Goal: Check status

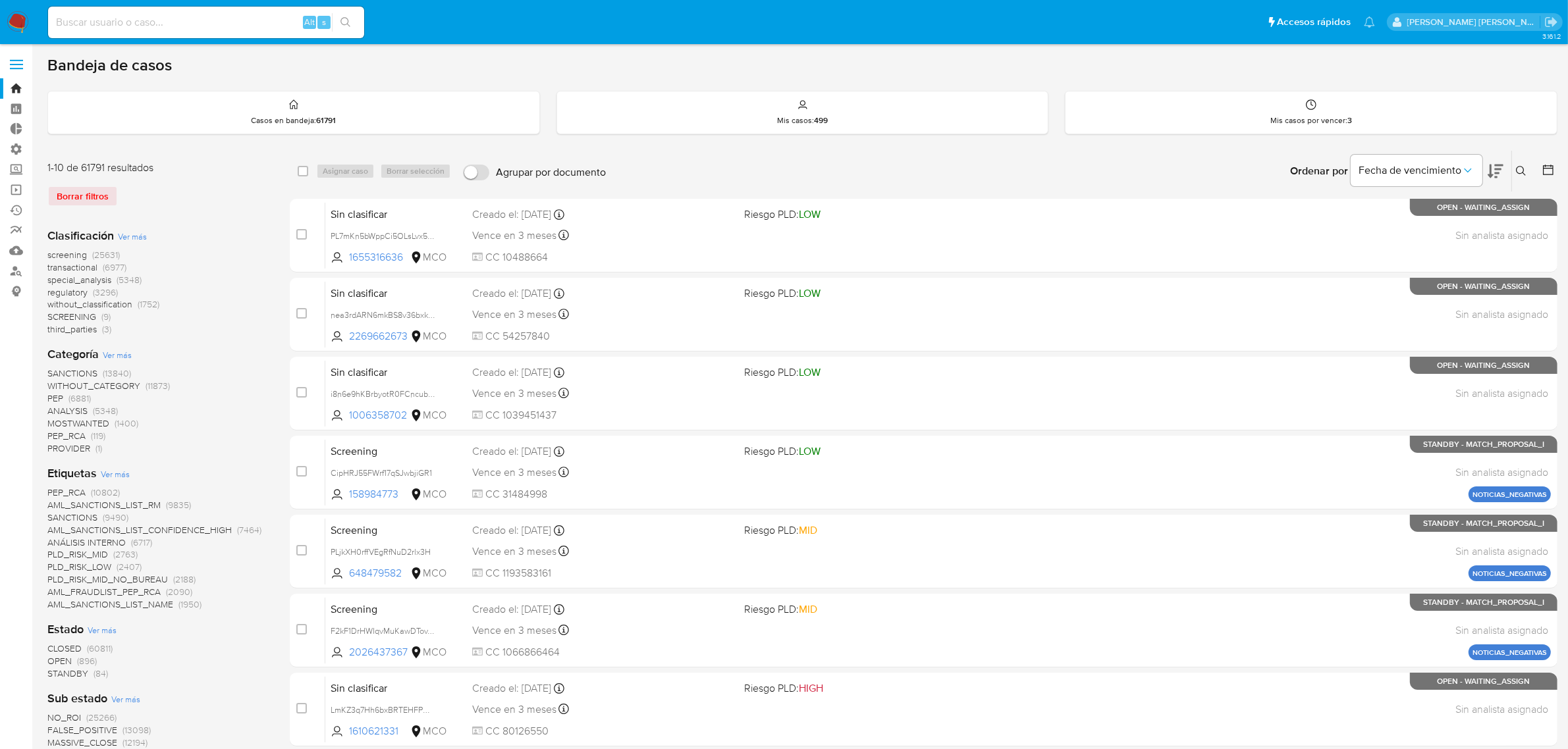
click at [13, 25] on img at bounding box center [18, 22] width 22 height 22
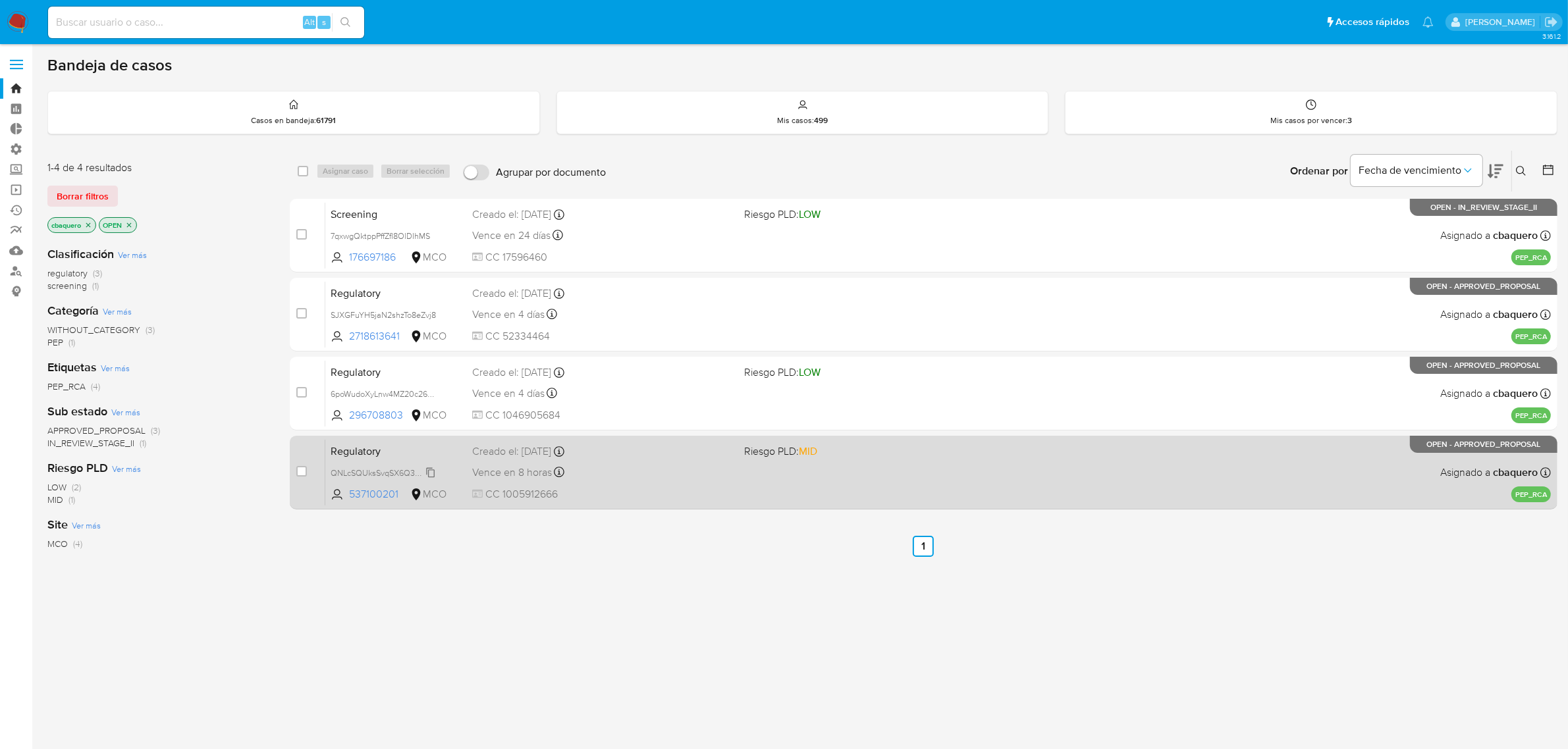
click at [430, 468] on span "QNLcSQUksSvqSX6Q3KpjEIC5" at bounding box center [387, 471] width 113 height 14
drag, startPoint x: 399, startPoint y: 494, endPoint x: 350, endPoint y: 495, distance: 49.0
click at [350, 495] on span "537100201" at bounding box center [378, 494] width 59 height 14
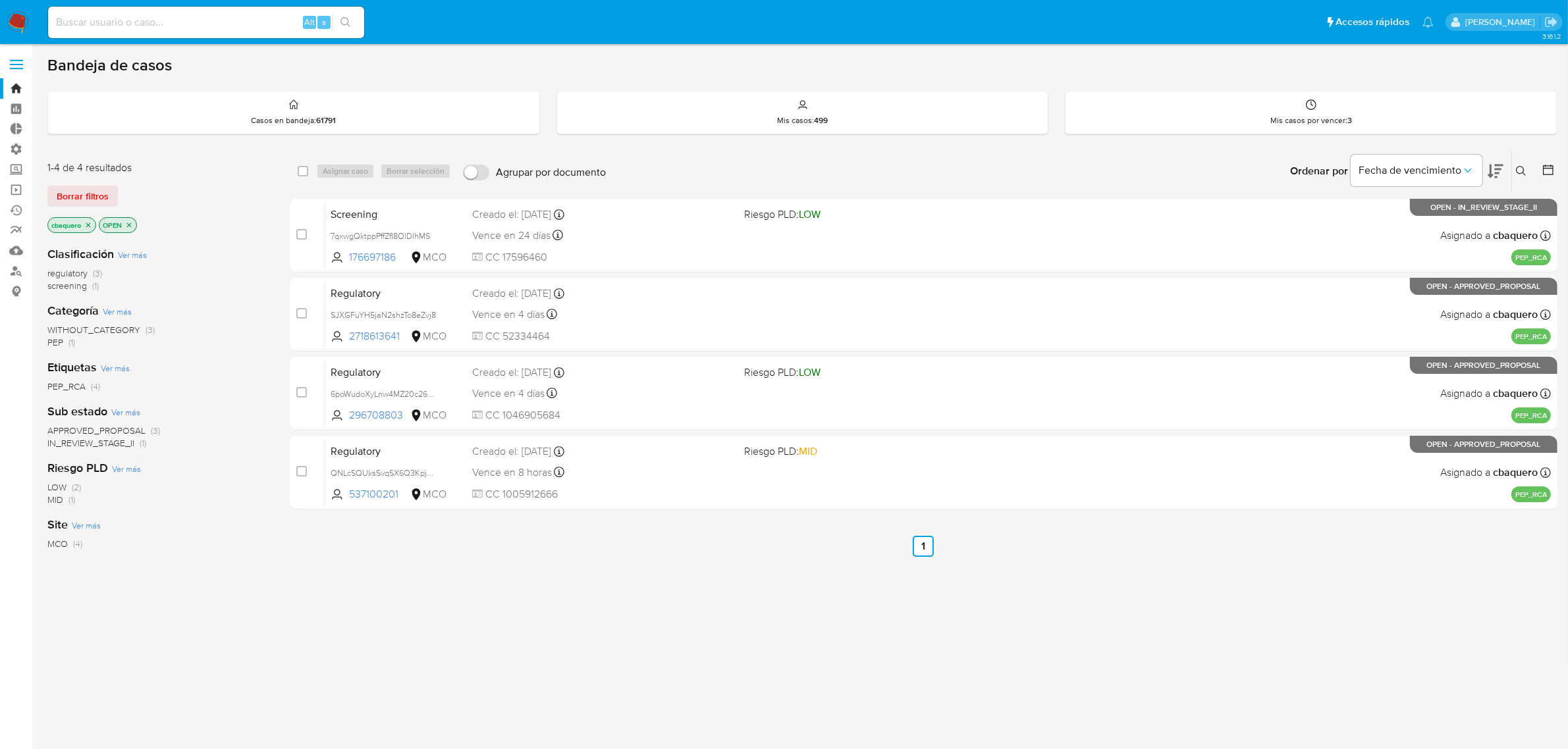
click at [18, 60] on span at bounding box center [16, 60] width 13 height 2
click at [0, 0] on input "checkbox" at bounding box center [0, 0] width 0 height 0
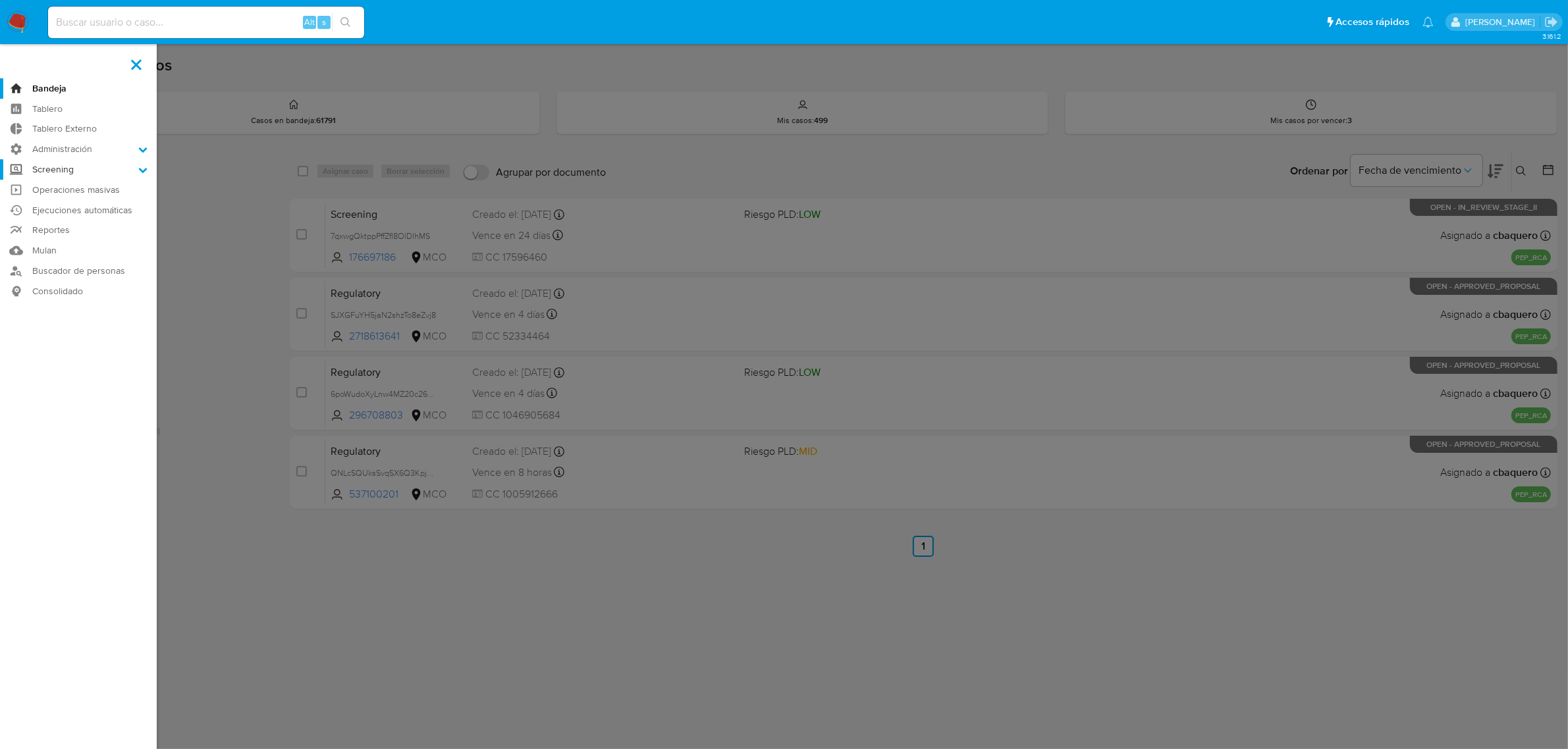
click at [136, 166] on label "Screening" at bounding box center [78, 169] width 157 height 20
click at [0, 0] on input "Screening" at bounding box center [0, 0] width 0 height 0
click at [110, 204] on link "Screening por Frecuencia" at bounding box center [78, 204] width 157 height 16
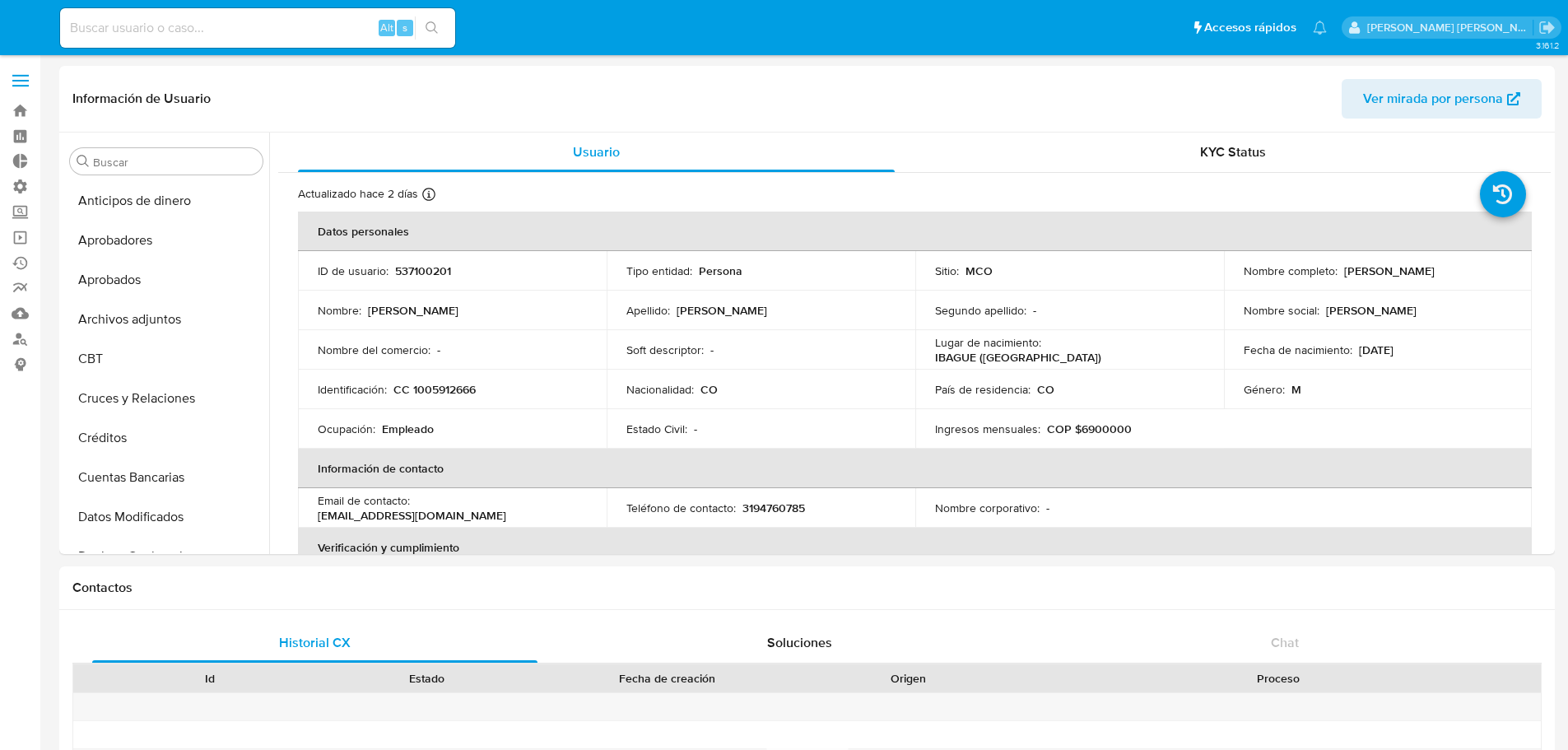
select select "10"
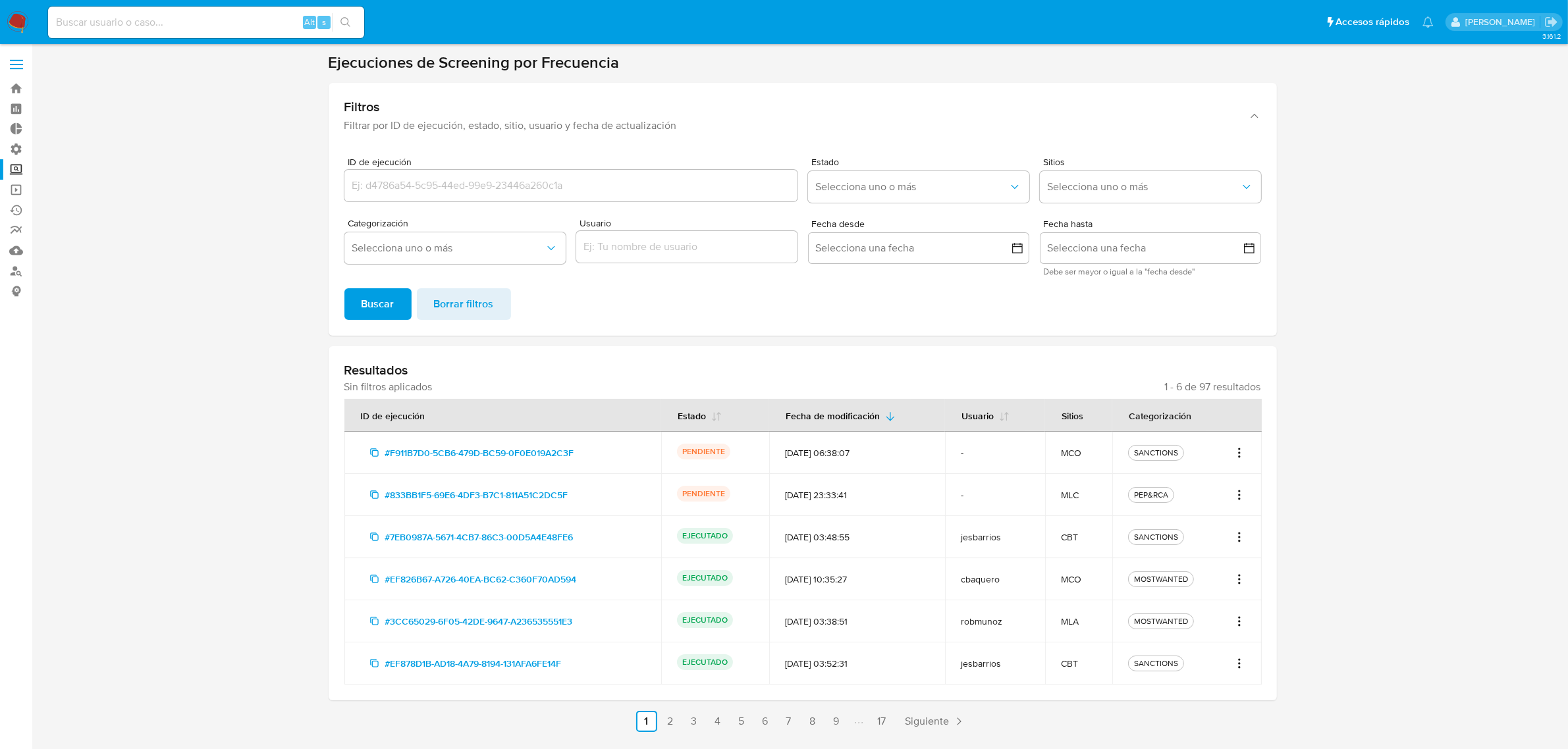
click at [1239, 451] on icon "Acciones" at bounding box center [1240, 452] width 13 height 16
click at [1215, 501] on link "Ver registros" at bounding box center [1196, 513] width 99 height 31
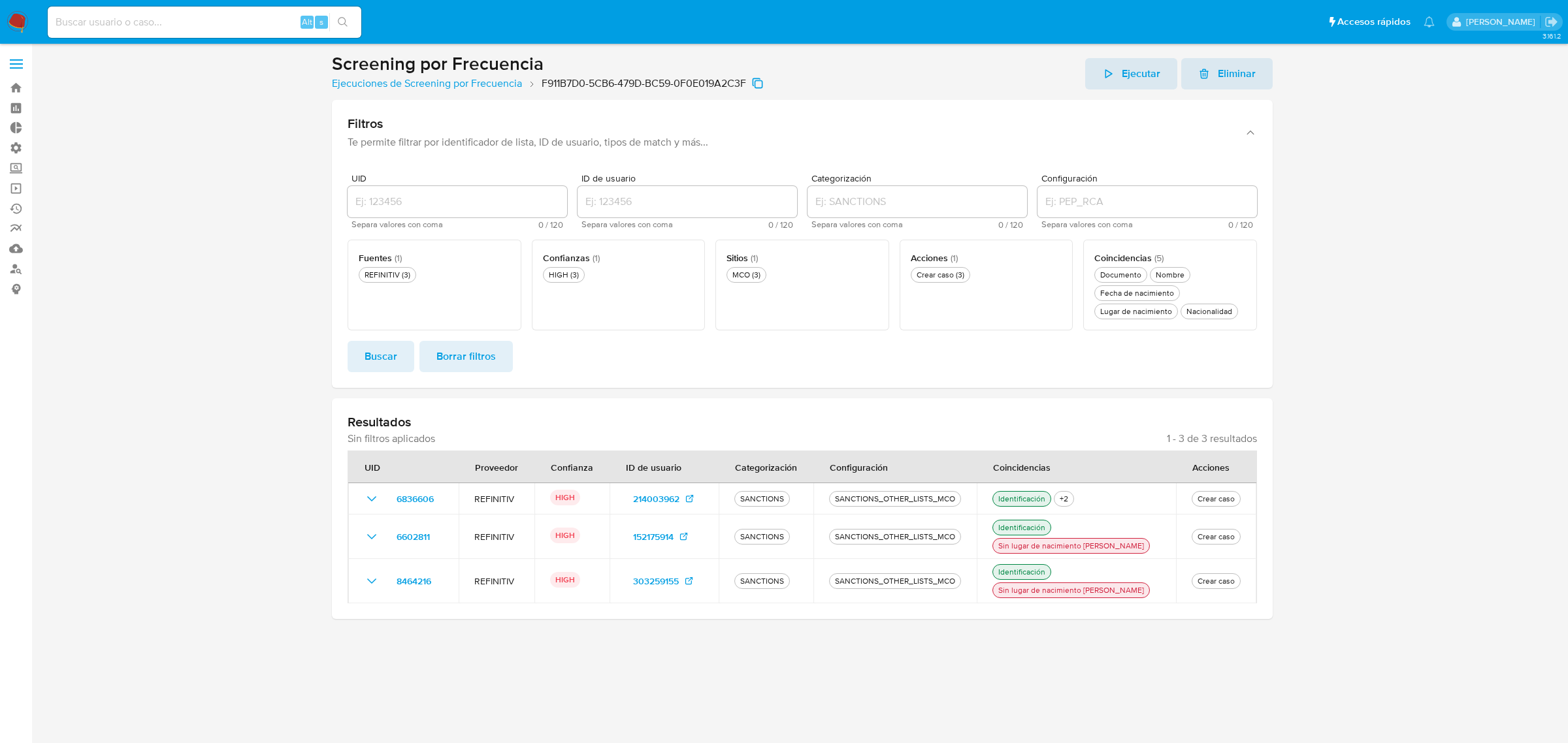
click at [1108, 73] on icon "button" at bounding box center [1108, 74] width 12 height 12
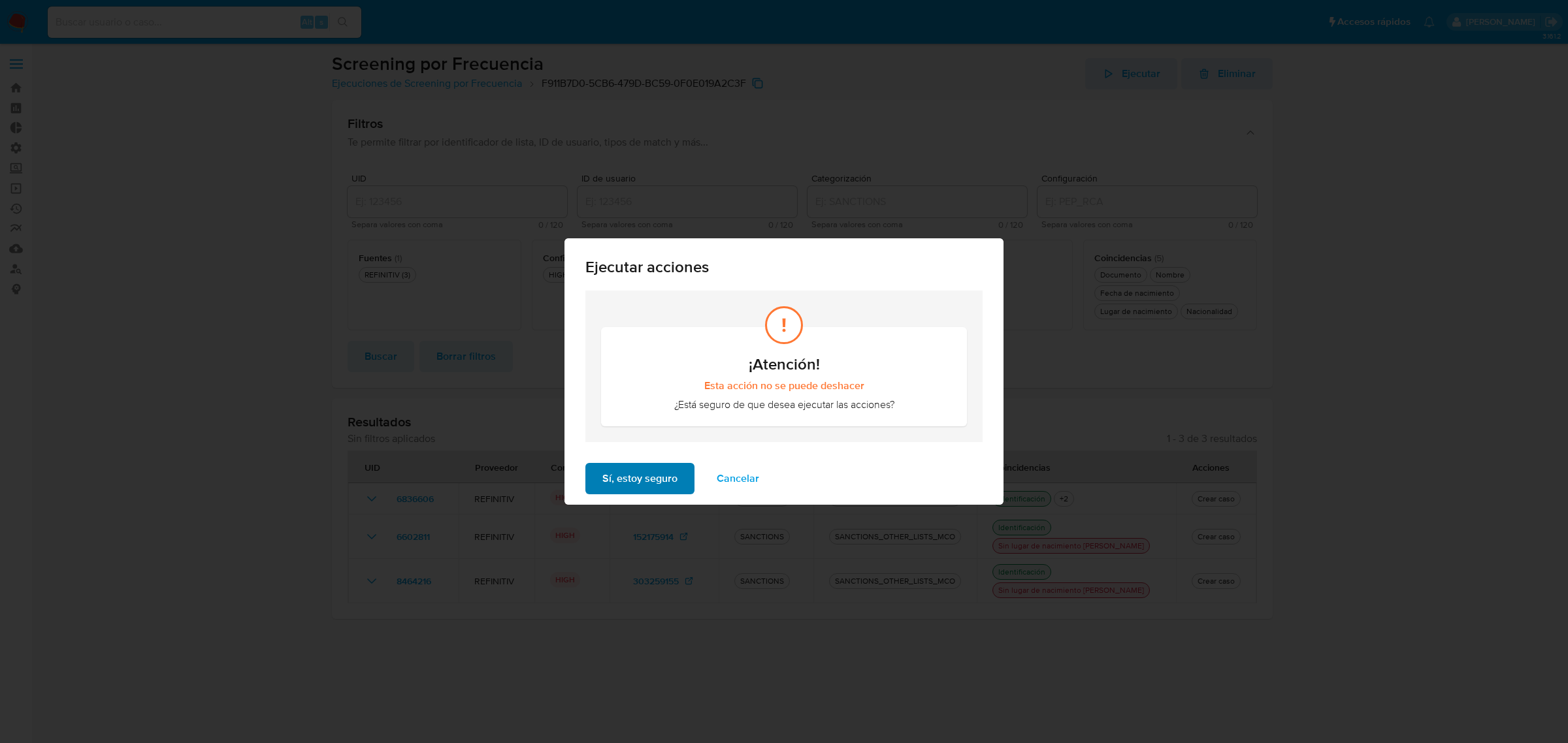
click at [634, 480] on span "Sí, estoy seguro" at bounding box center [639, 478] width 75 height 29
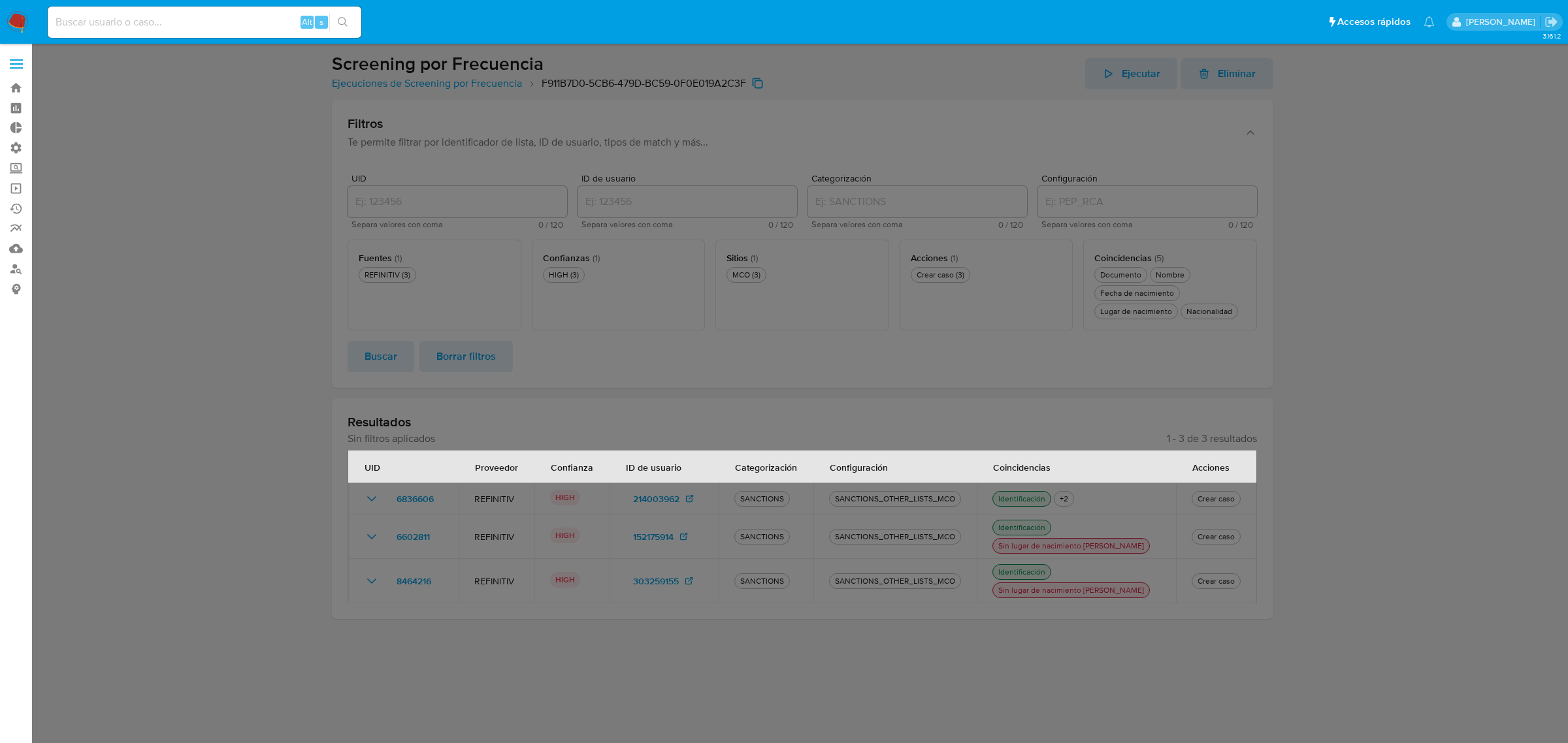
click at [988, 414] on div at bounding box center [784, 372] width 1568 height 743
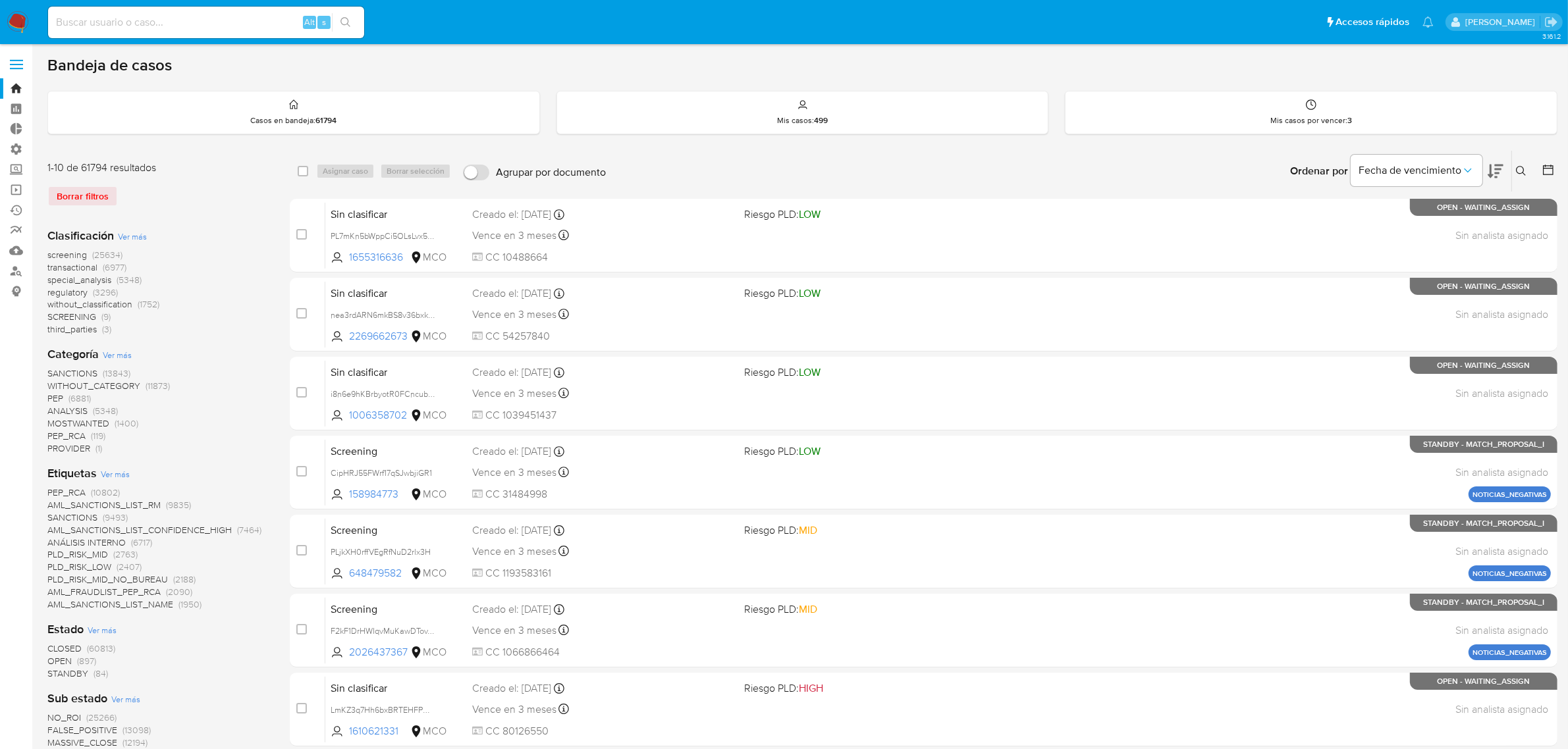
click at [16, 11] on img at bounding box center [18, 22] width 22 height 22
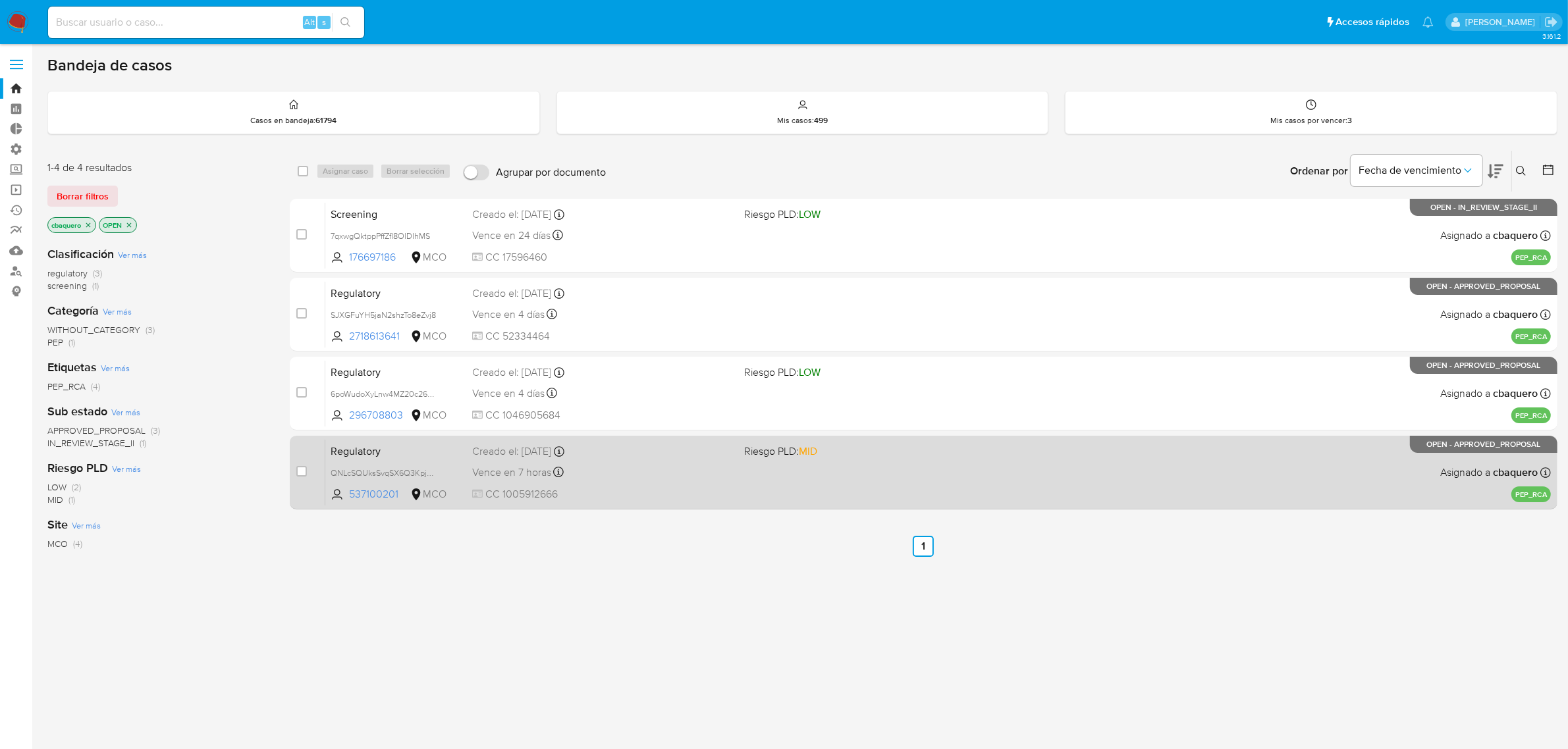
click at [675, 485] on div "Regulatory QNLcSQUksSvqSX6Q3KpjEIC5 537100201 MCO Riesgo PLD: MID Creado el: [D…" at bounding box center [938, 471] width 1225 height 66
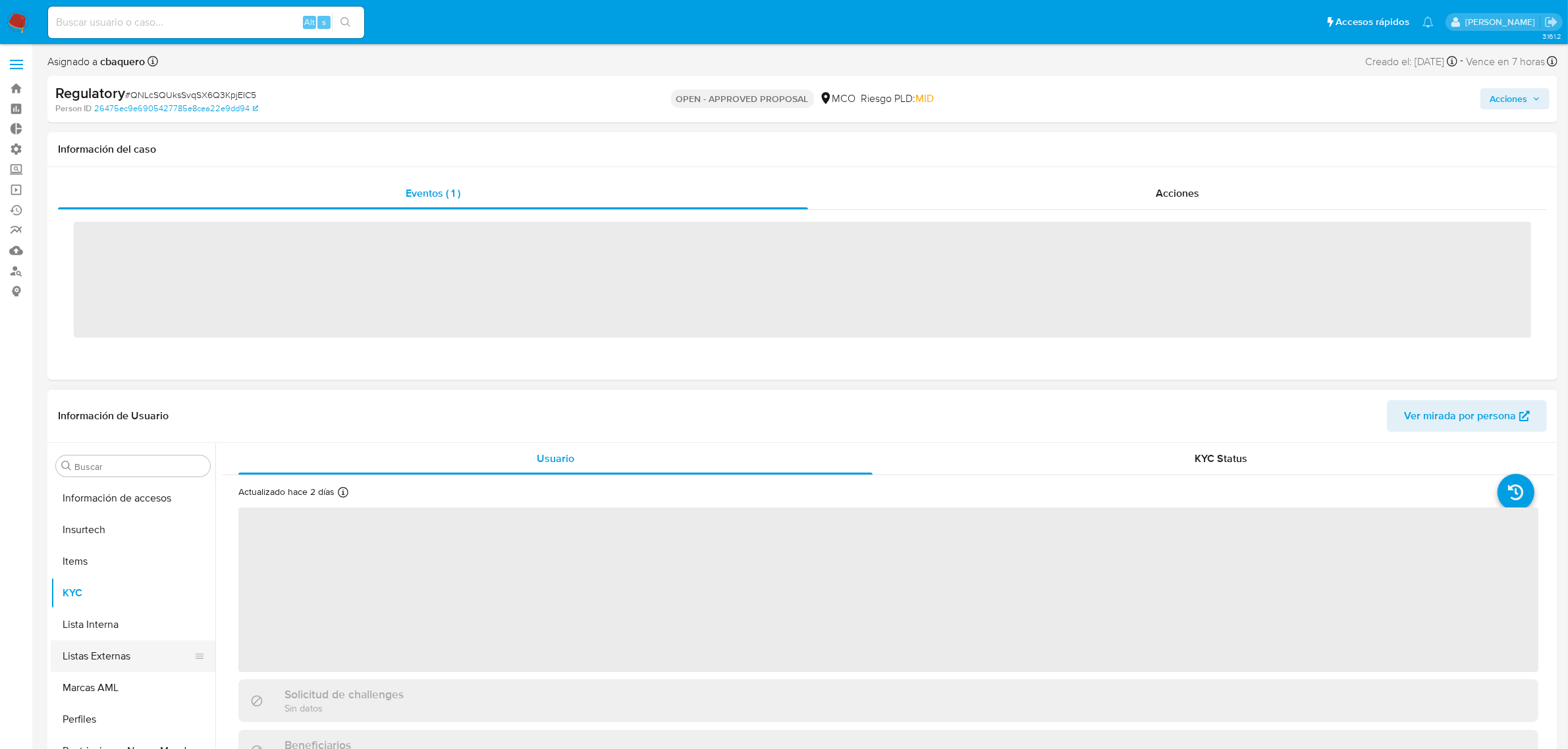
scroll to position [618, 0]
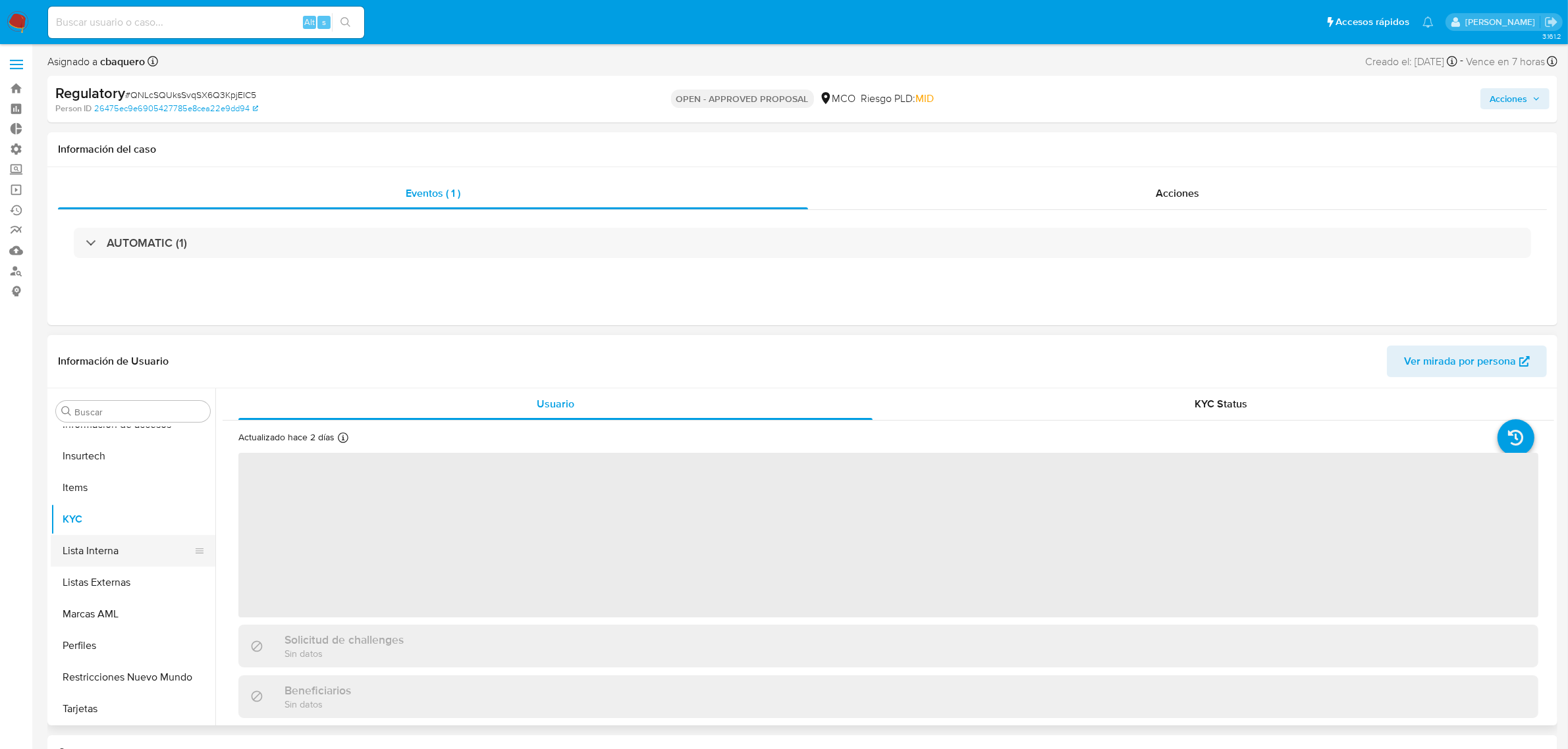
click at [90, 557] on button "Lista Interna" at bounding box center [128, 551] width 154 height 31
select select "10"
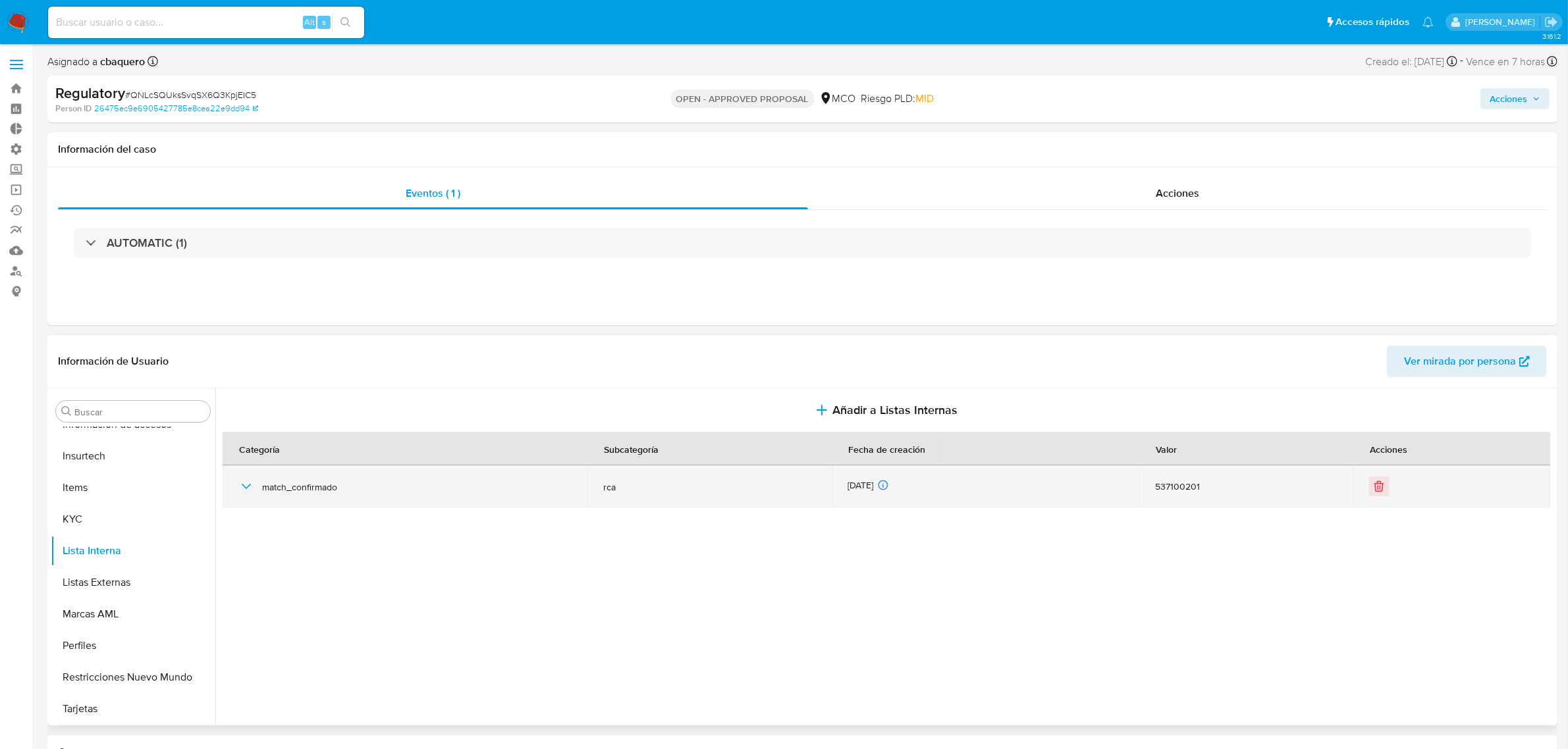
click at [247, 498] on div "match_confirmado" at bounding box center [405, 486] width 333 height 42
click at [245, 492] on icon "button" at bounding box center [246, 486] width 16 height 16
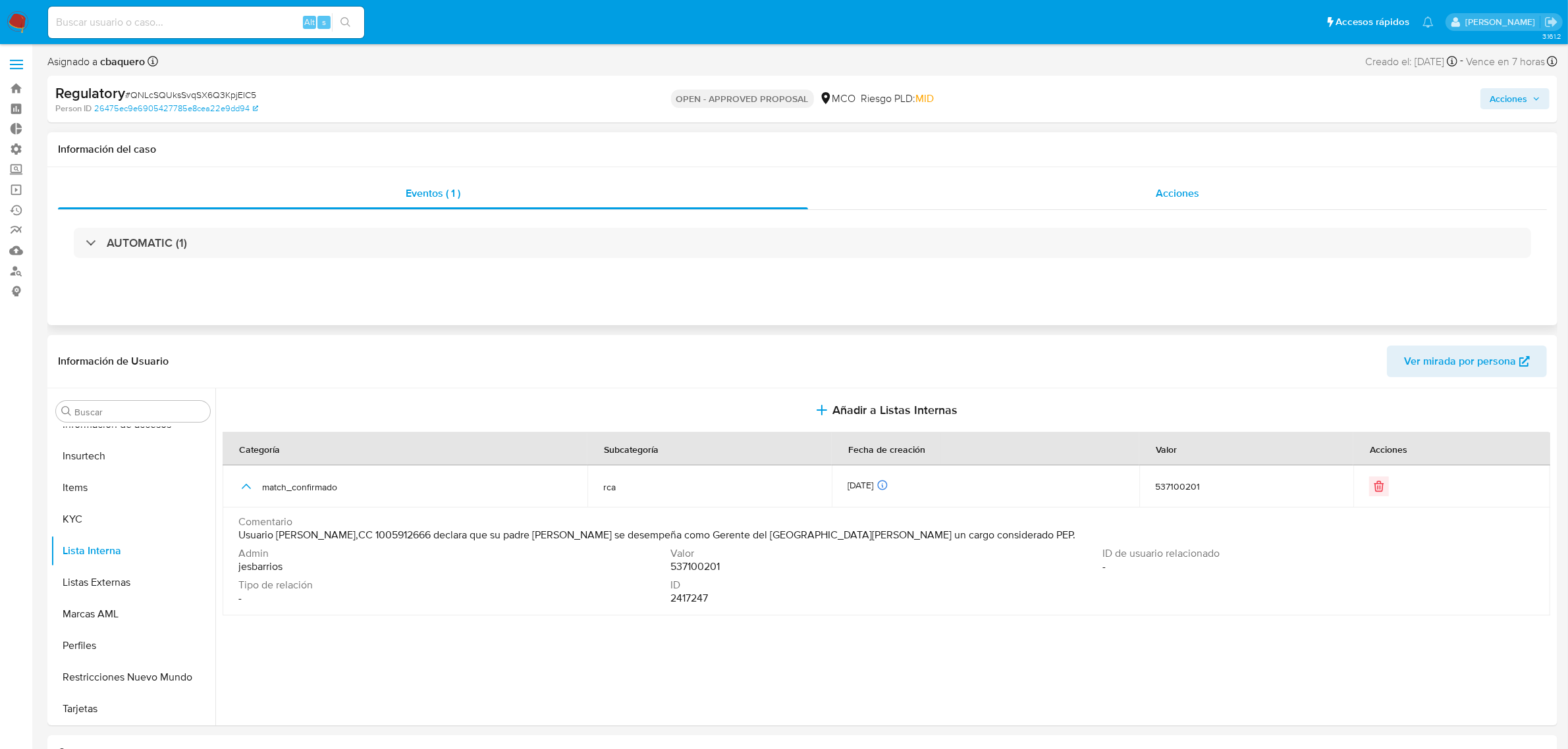
drag, startPoint x: 1161, startPoint y: 201, endPoint x: 1126, endPoint y: 201, distance: 35.0
click at [1161, 201] on div "Acciones" at bounding box center [1178, 193] width 739 height 31
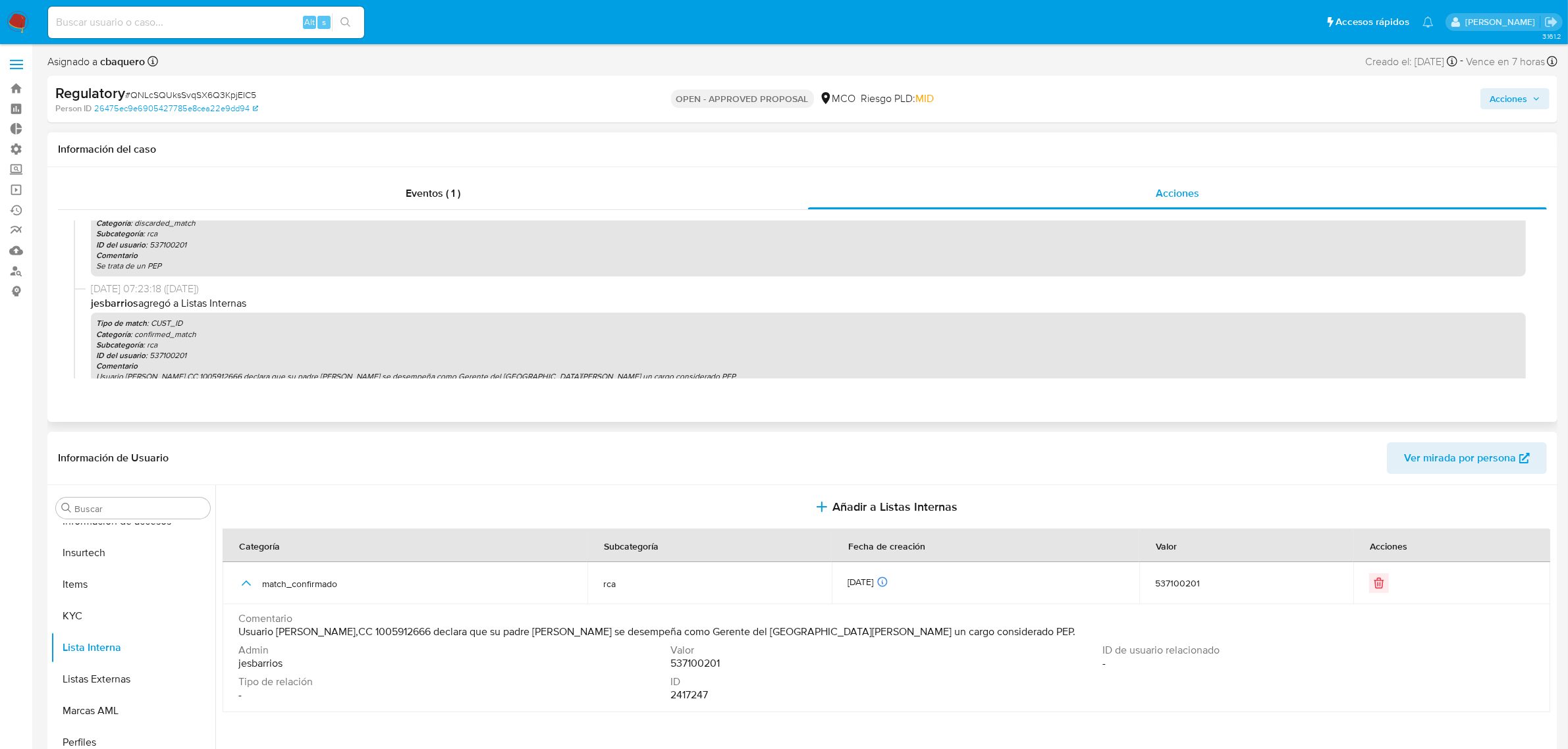
scroll to position [296, 0]
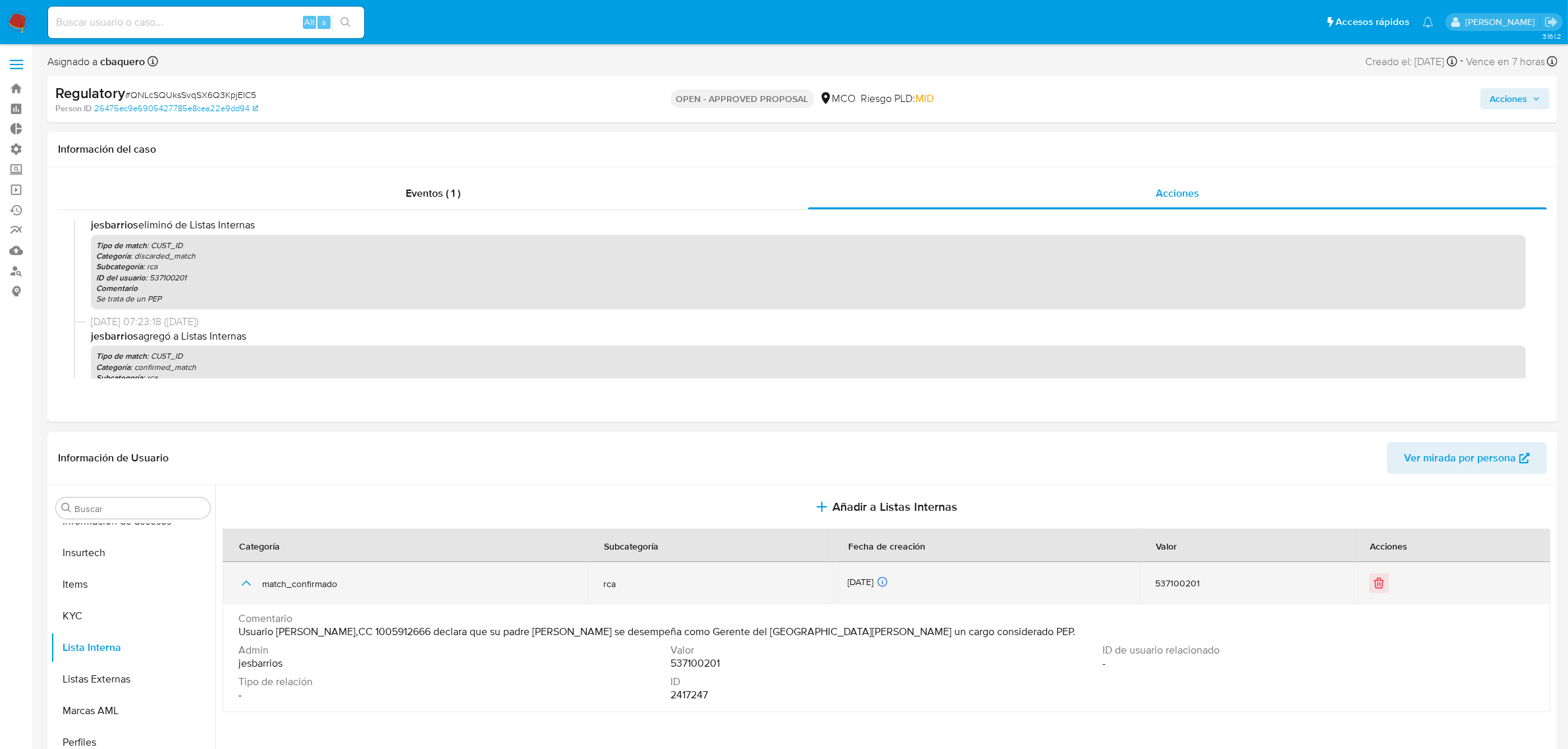
click at [250, 584] on icon "button" at bounding box center [246, 583] width 16 height 16
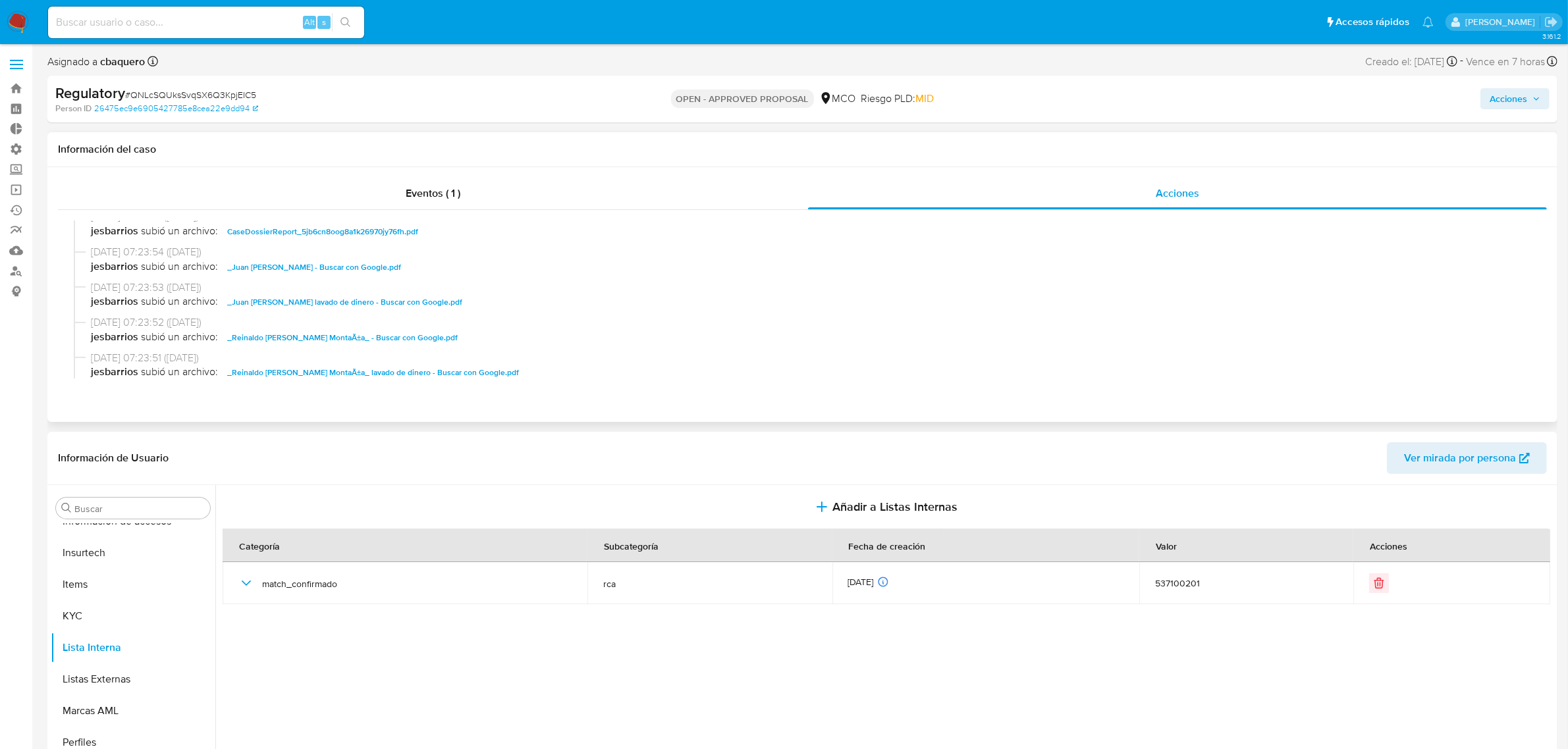
scroll to position [34, 0]
